Goal: Find contact information: Find contact information

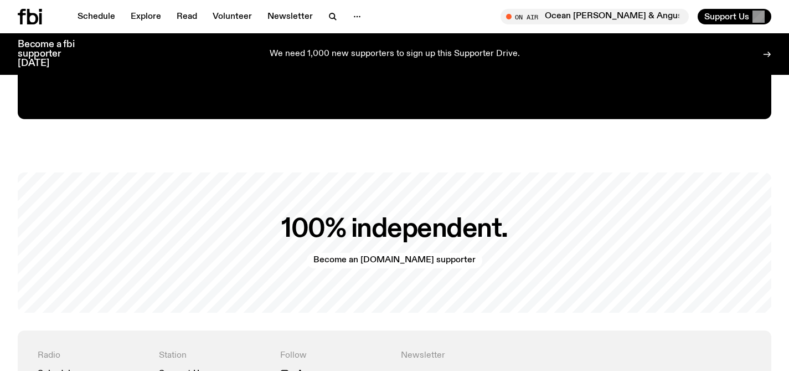
scroll to position [2366, 0]
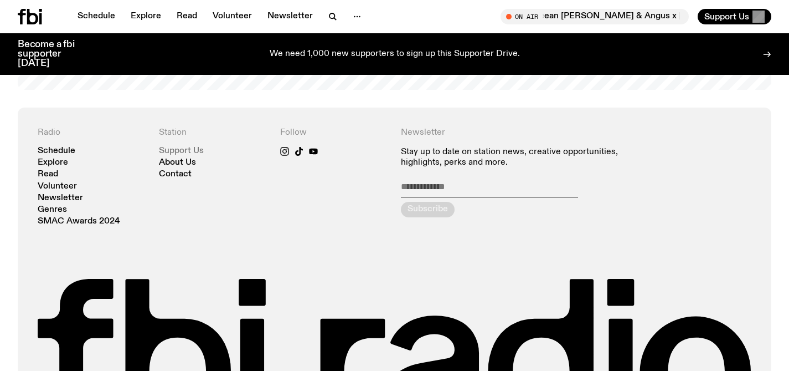
click at [190, 147] on link "Support Us" at bounding box center [181, 151] width 45 height 8
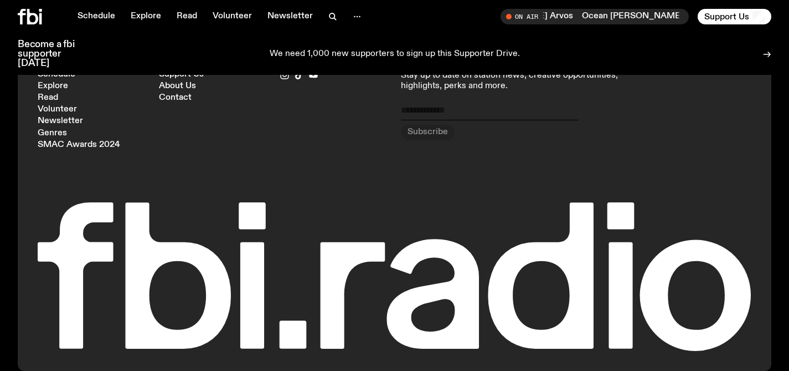
scroll to position [2919, 0]
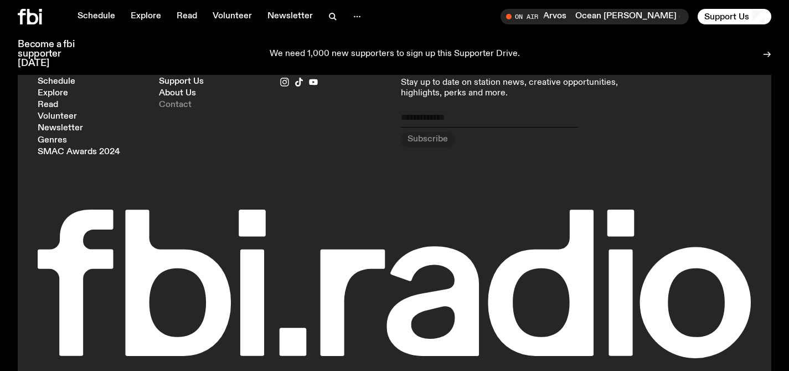
click at [181, 101] on link "Contact" at bounding box center [175, 105] width 33 height 8
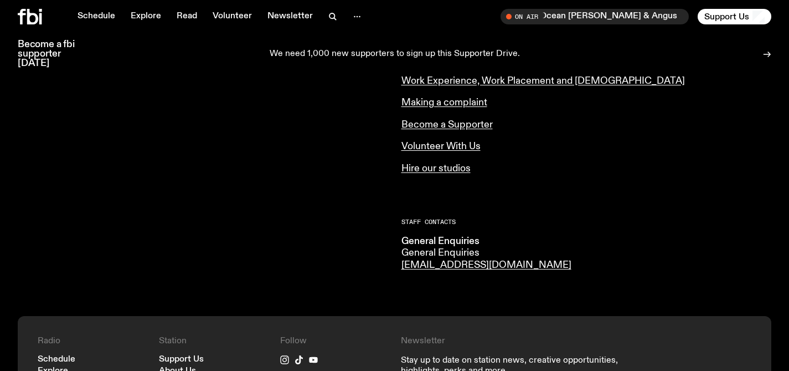
scroll to position [443, 0]
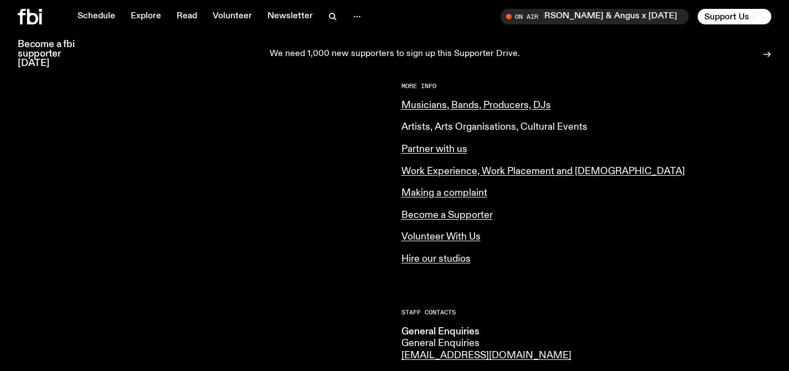
click at [508, 125] on link "Artists, Arts Organisations, Cultural Events" at bounding box center [495, 127] width 186 height 10
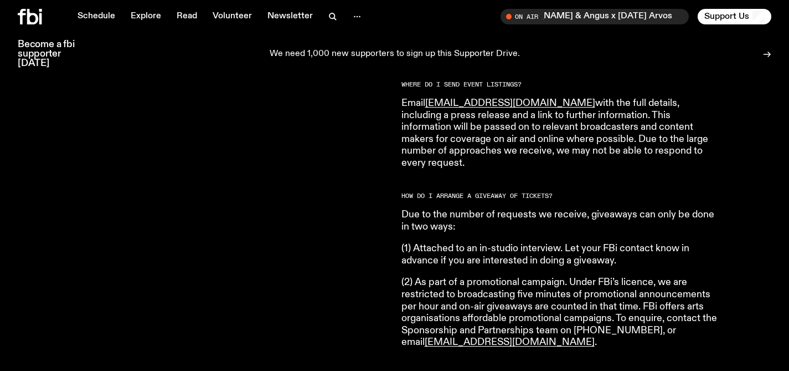
scroll to position [545, 0]
